Goal: Task Accomplishment & Management: Use online tool/utility

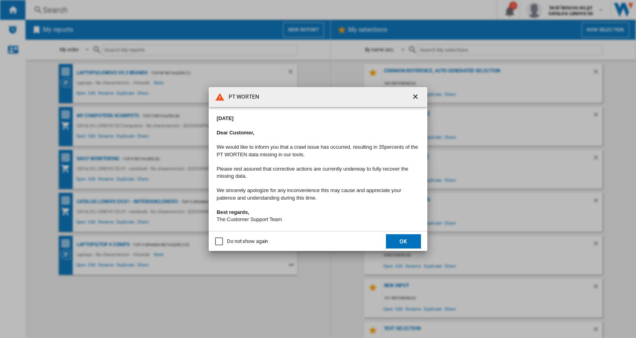
click at [412, 95] on ng-md-icon "getI18NText('BUTTONS.CLOSE_DIALOG')" at bounding box center [416, 98] width 10 height 10
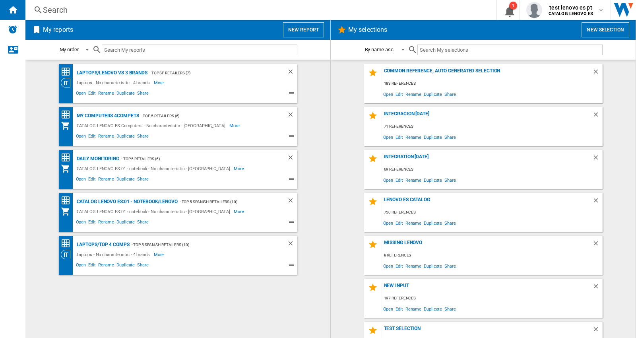
click at [62, 8] on div "Search" at bounding box center [259, 9] width 433 height 11
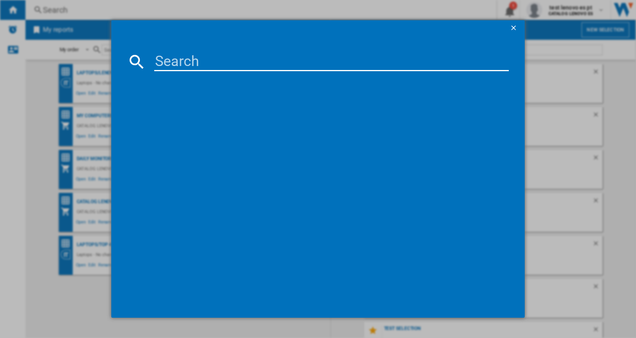
click at [183, 62] on input at bounding box center [331, 61] width 355 height 19
paste input "LENOVO LEGION R24E BLACK 24" 67CCGAC4"
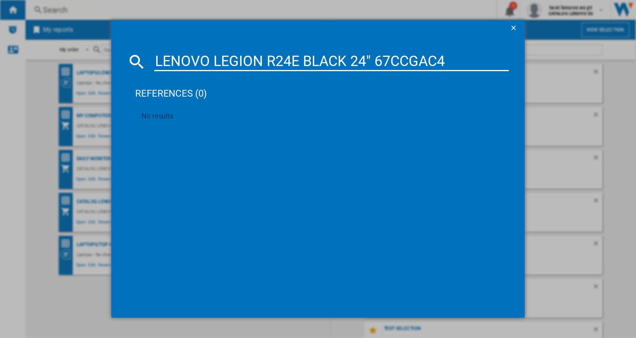
type input "LENOVO LEGION R24E BLACK 24" 67CCGAC4"
click at [510, 28] on ng-md-icon "getI18NText('BUTTONS.CLOSE_DIALOG')" at bounding box center [515, 29] width 10 height 10
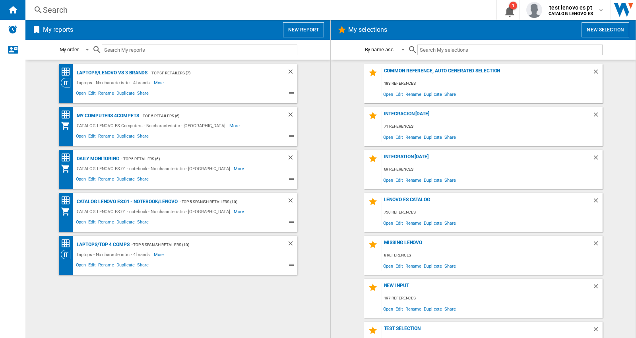
click at [96, 6] on div "Search" at bounding box center [259, 9] width 433 height 11
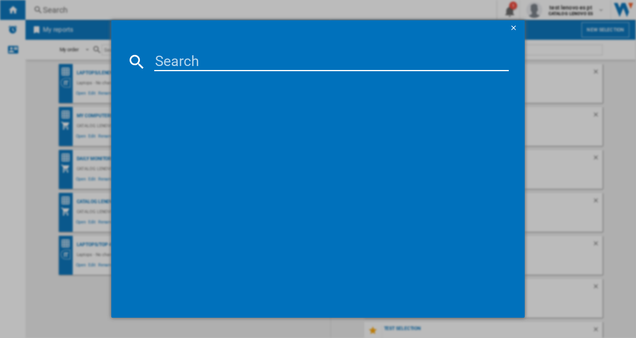
click at [218, 59] on input at bounding box center [331, 61] width 355 height 19
paste input "LENOVO LEGION R24E BLACK 24" 67CCGAC4"
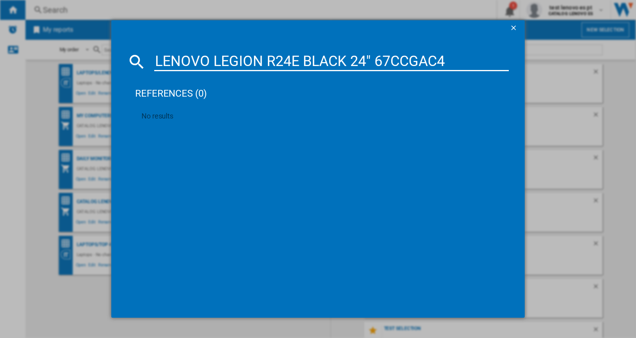
type input "LENOVO LEGION R24E BLACK 24" 67CCGAC4"
click at [511, 28] on ng-md-icon "getI18NText('BUTTONS.CLOSE_DIALOG')" at bounding box center [515, 29] width 10 height 10
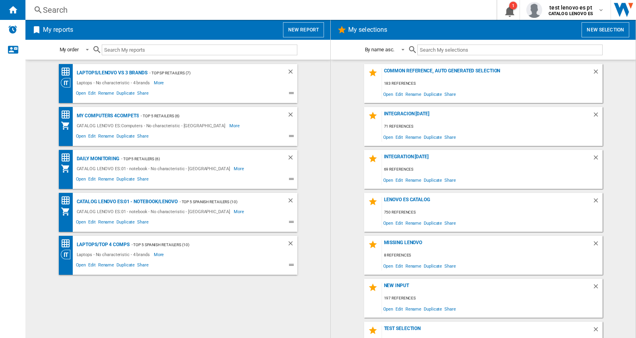
click at [100, 14] on div "Search" at bounding box center [259, 9] width 433 height 11
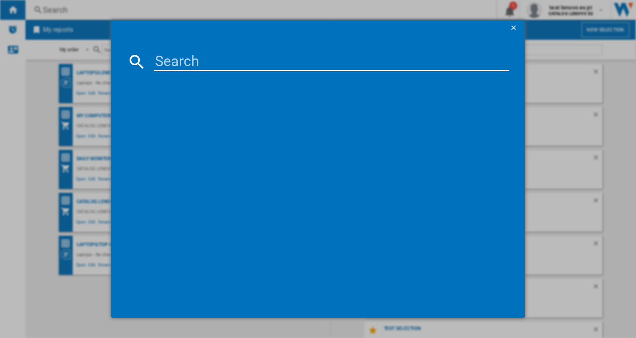
click at [185, 64] on input at bounding box center [331, 61] width 355 height 19
paste input "67CCGAC4EU"
type input "67CCGAC4"
click at [512, 28] on ng-md-icon "getI18NText('BUTTONS.CLOSE_DIALOG')" at bounding box center [515, 29] width 10 height 10
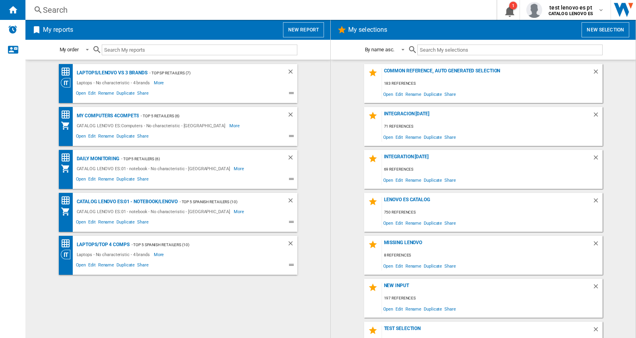
click at [301, 29] on button "New report" at bounding box center [303, 29] width 41 height 15
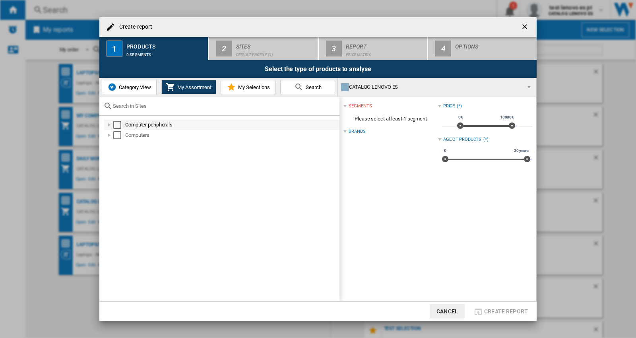
click at [117, 125] on div "Select" at bounding box center [117, 125] width 8 height 8
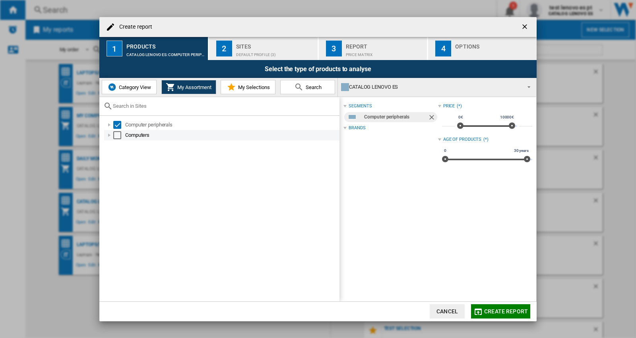
click at [117, 134] on div "Select" at bounding box center [117, 135] width 8 height 8
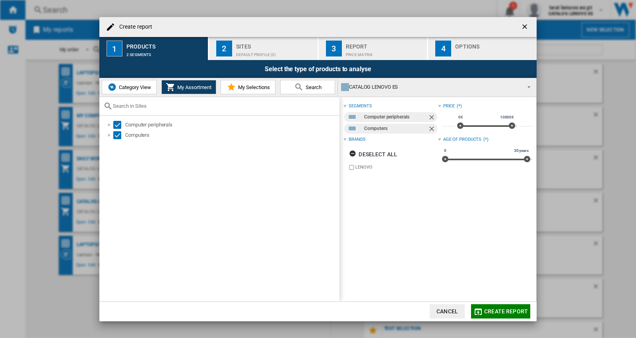
click at [255, 48] on div "Default profile (3)" at bounding box center [275, 52] width 78 height 8
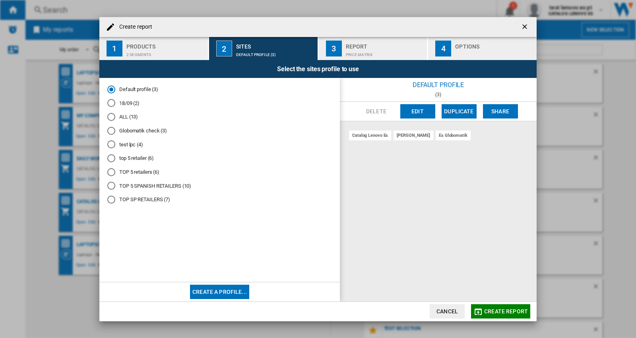
click at [144, 188] on md-radio-button "TOP 5 SPANISH RETAILERS (10)" at bounding box center [219, 186] width 225 height 8
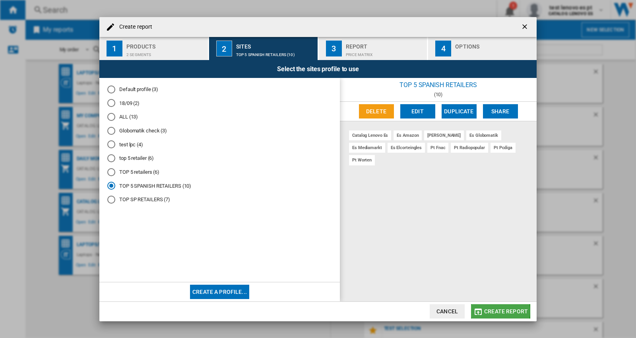
click at [491, 311] on span "Create report" at bounding box center [506, 311] width 44 height 6
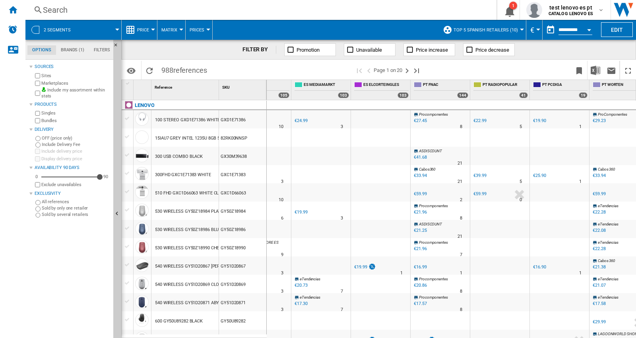
scroll to position [0, 270]
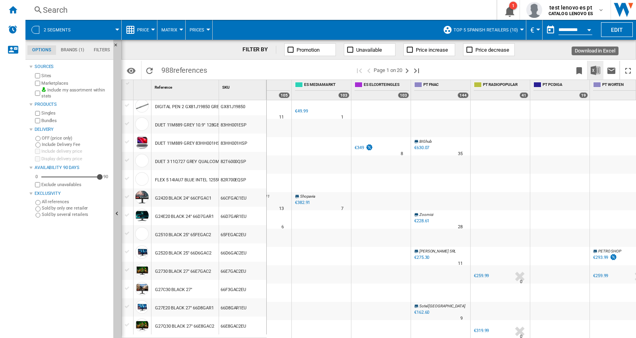
click at [594, 68] on img "Download in Excel" at bounding box center [596, 71] width 10 height 10
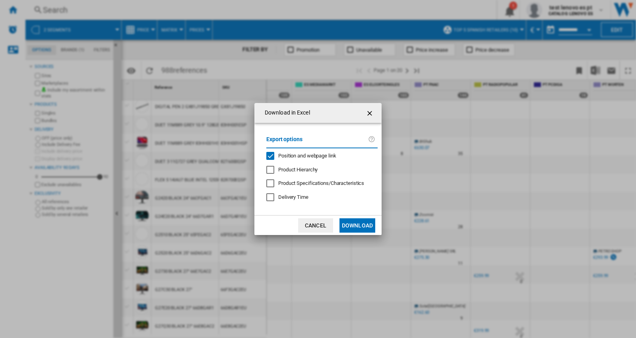
click at [350, 225] on button "Download" at bounding box center [357, 225] width 36 height 14
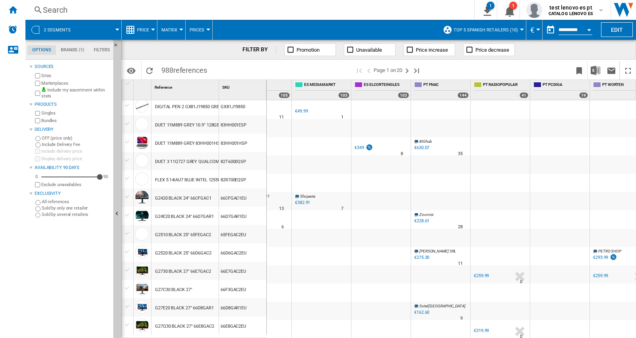
click at [106, 10] on div "Search" at bounding box center [248, 9] width 411 height 11
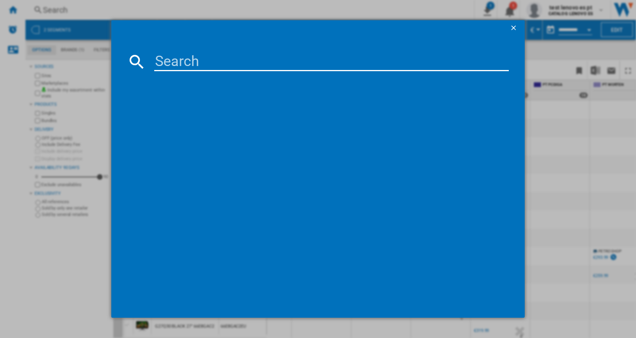
click at [217, 64] on input at bounding box center [331, 61] width 355 height 19
type input "66FAGAC6EU"
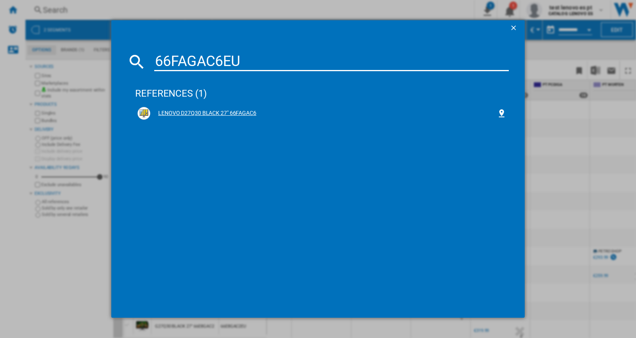
click at [233, 113] on div "LENOVO D27Q30 BLACK 27" 66FAGAC6" at bounding box center [323, 113] width 347 height 8
